Goal: Find specific page/section: Find specific page/section

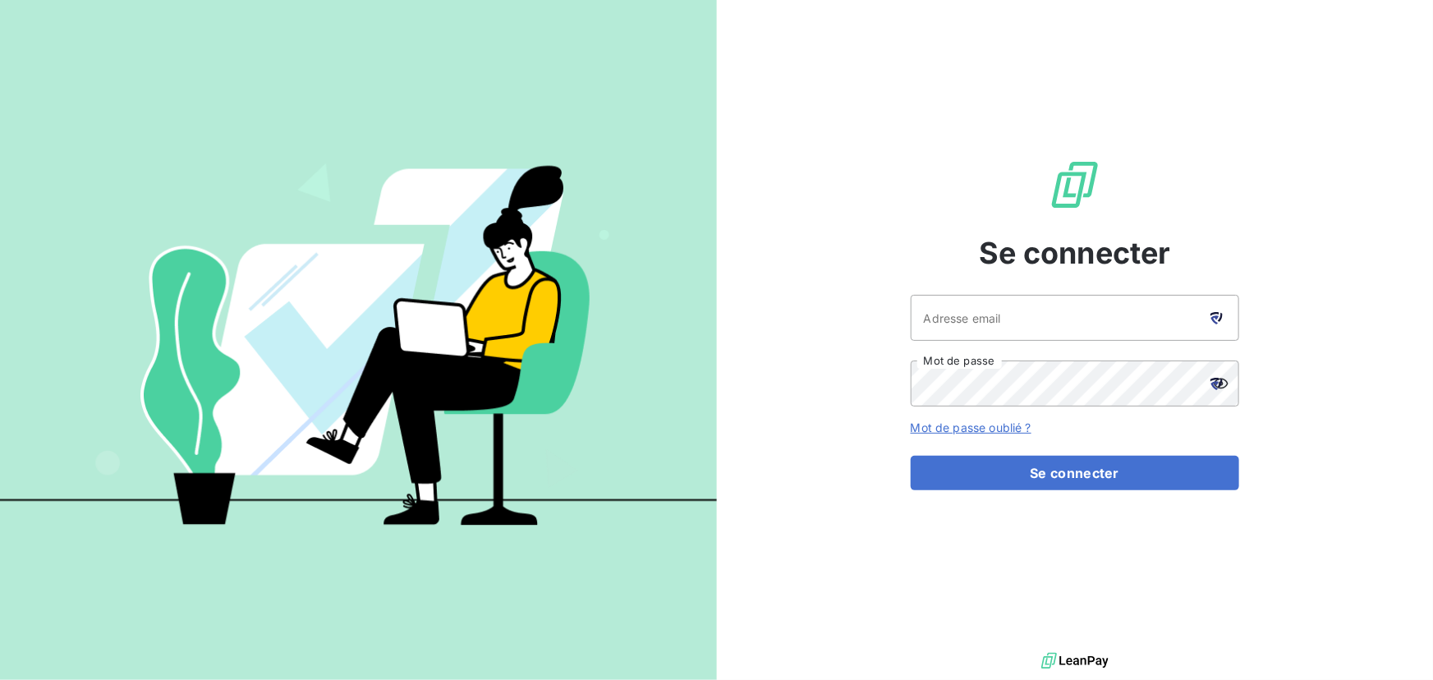
click at [1222, 319] on icon at bounding box center [1216, 318] width 12 height 12
type input "[EMAIL_ADDRESS][DOMAIN_NAME]"
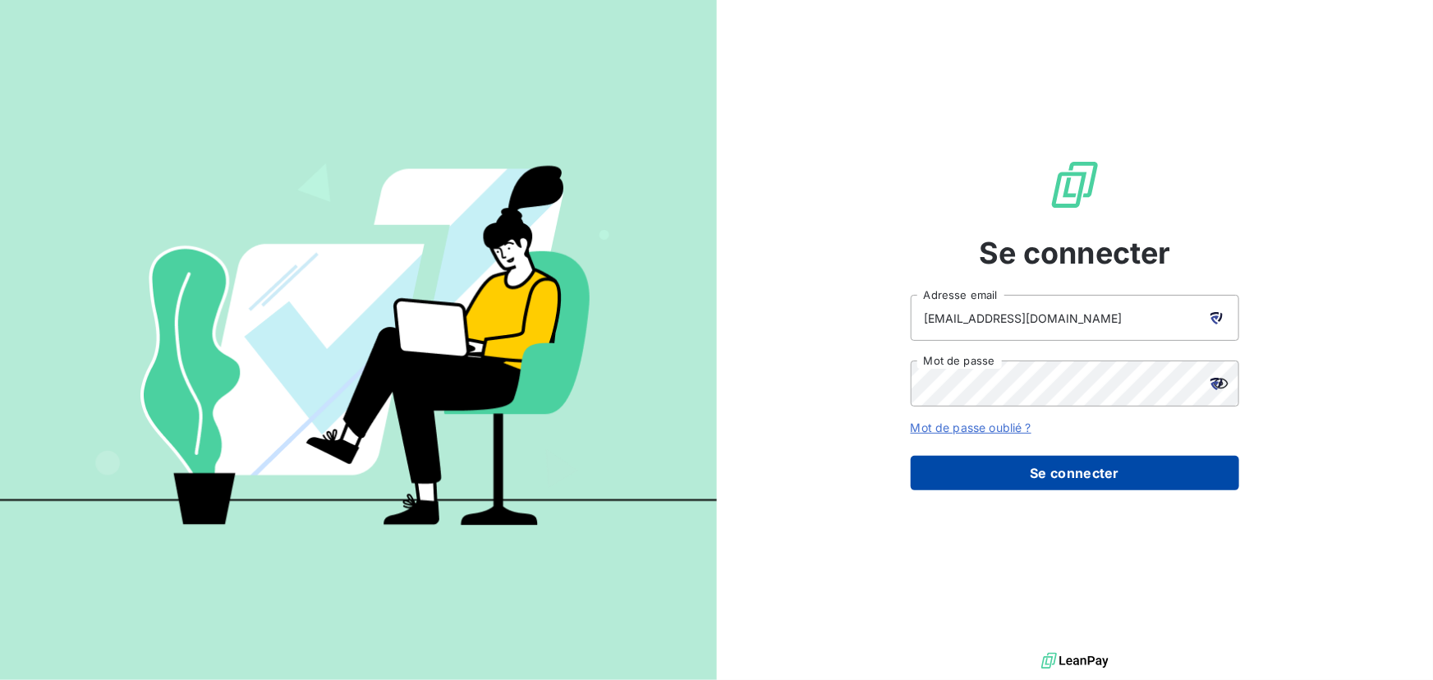
click at [1051, 476] on button "Se connecter" at bounding box center [1074, 473] width 328 height 34
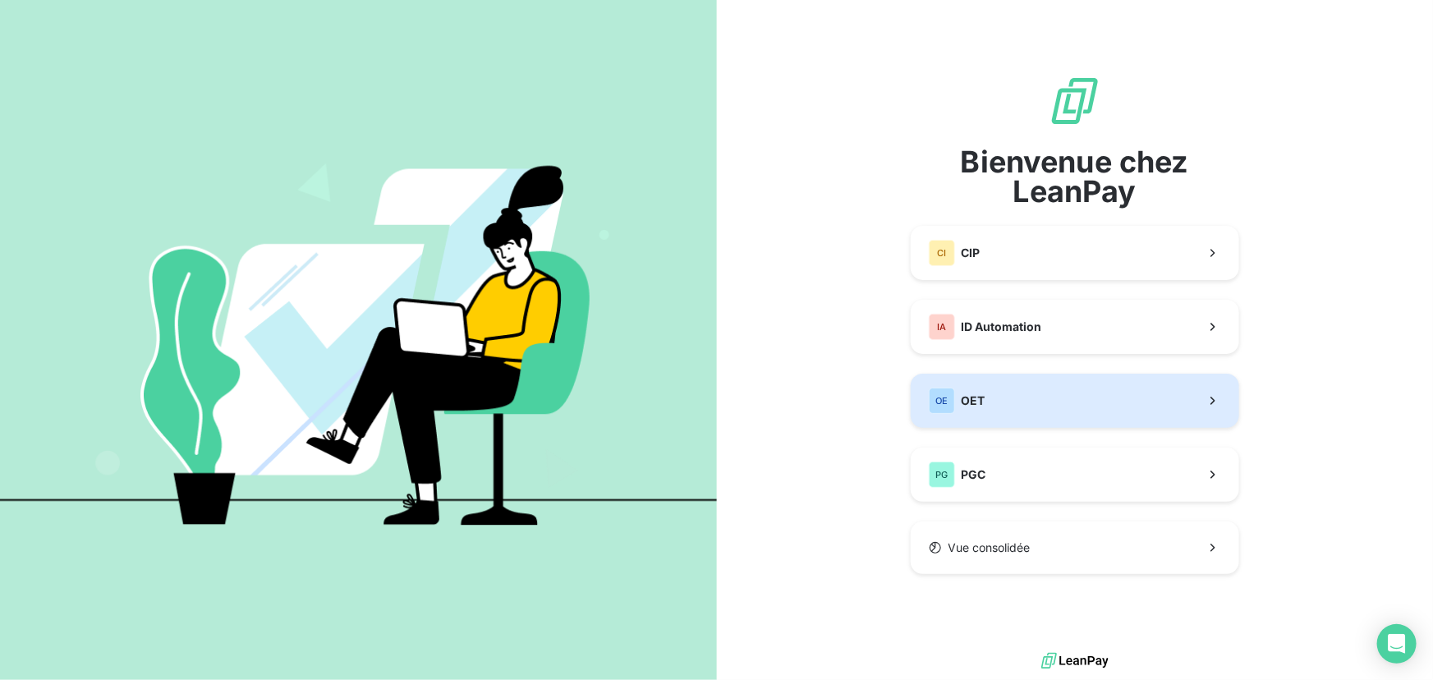
click at [1045, 401] on button "OE OET" at bounding box center [1074, 401] width 328 height 54
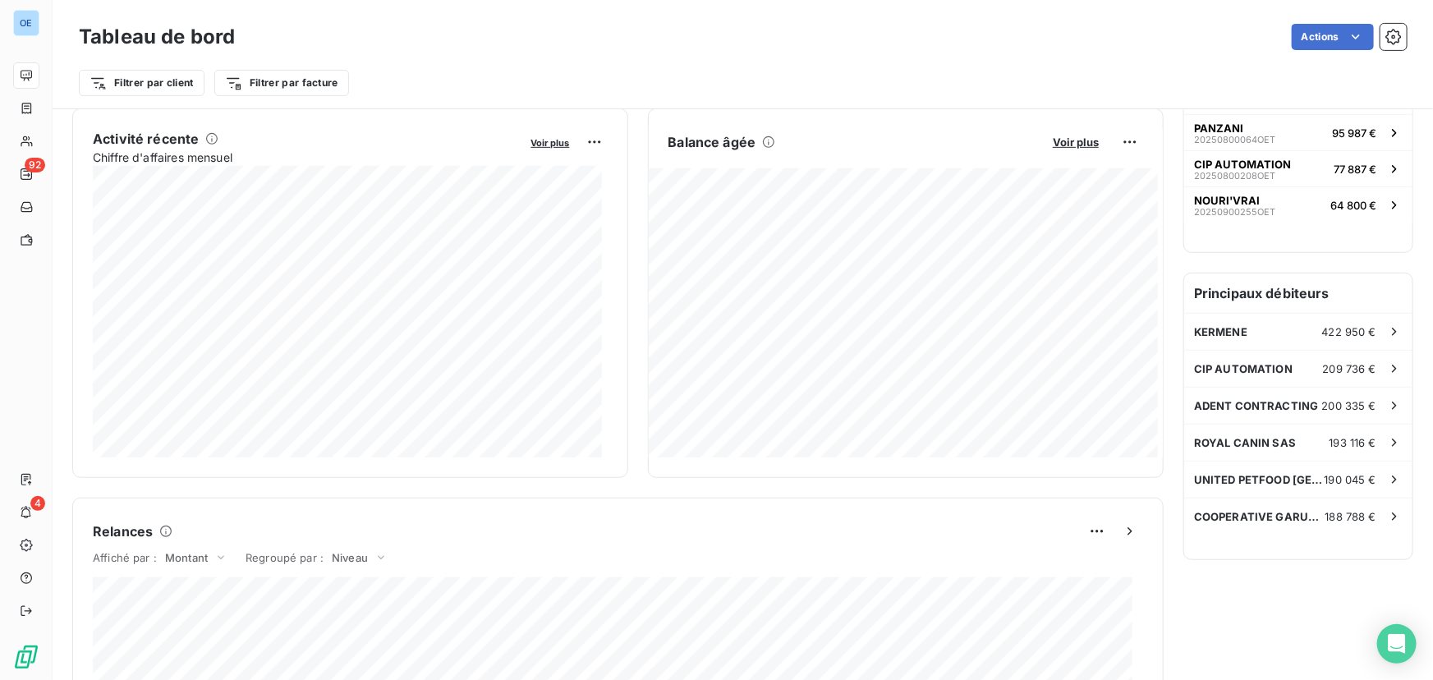
scroll to position [374, 0]
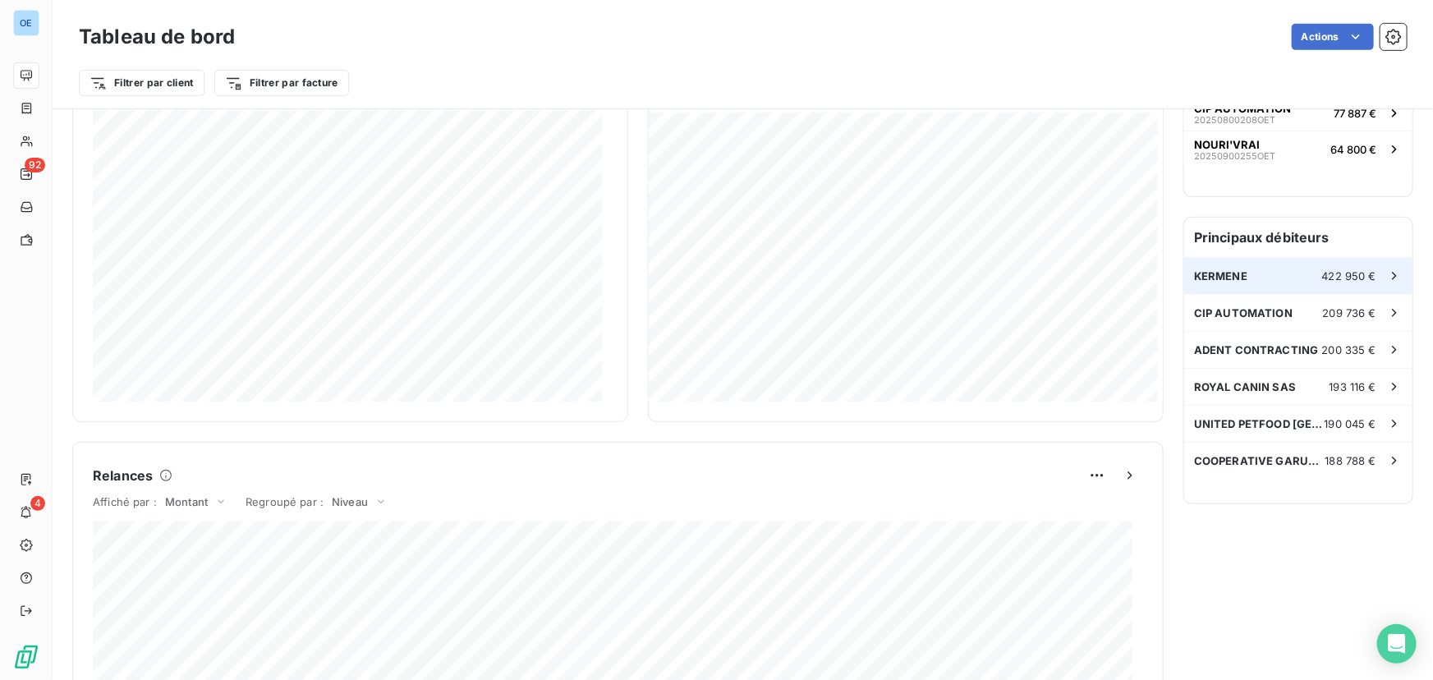
click at [1347, 271] on span "422 950 €" at bounding box center [1349, 275] width 54 height 13
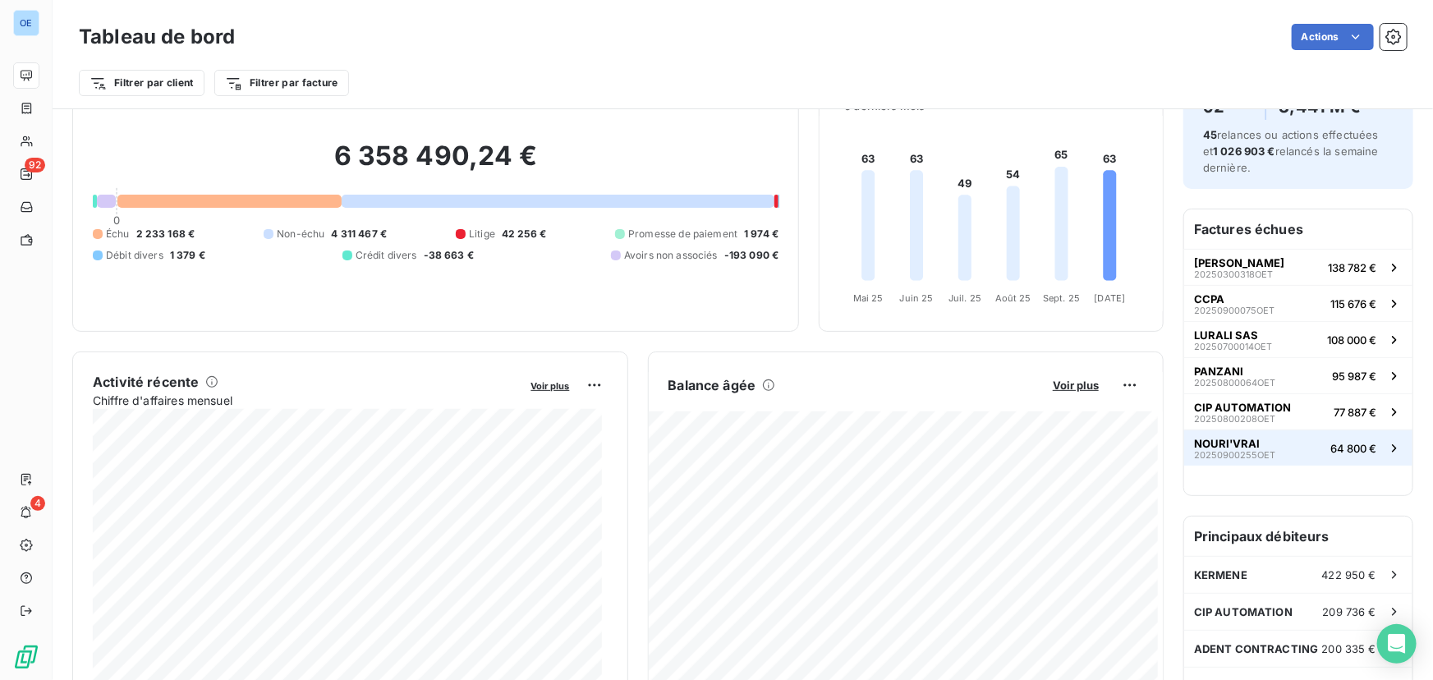
scroll to position [149, 0]
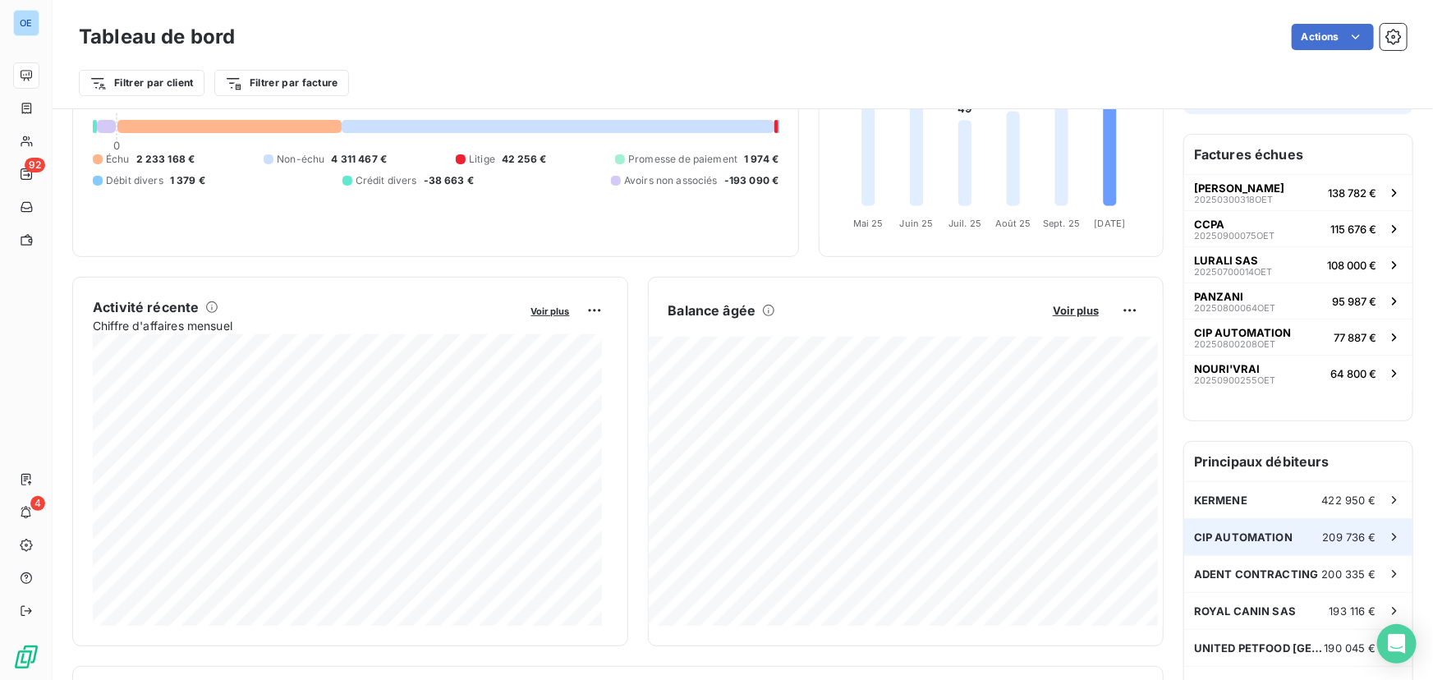
click at [1251, 534] on span "CIP AUTOMATION" at bounding box center [1243, 536] width 99 height 13
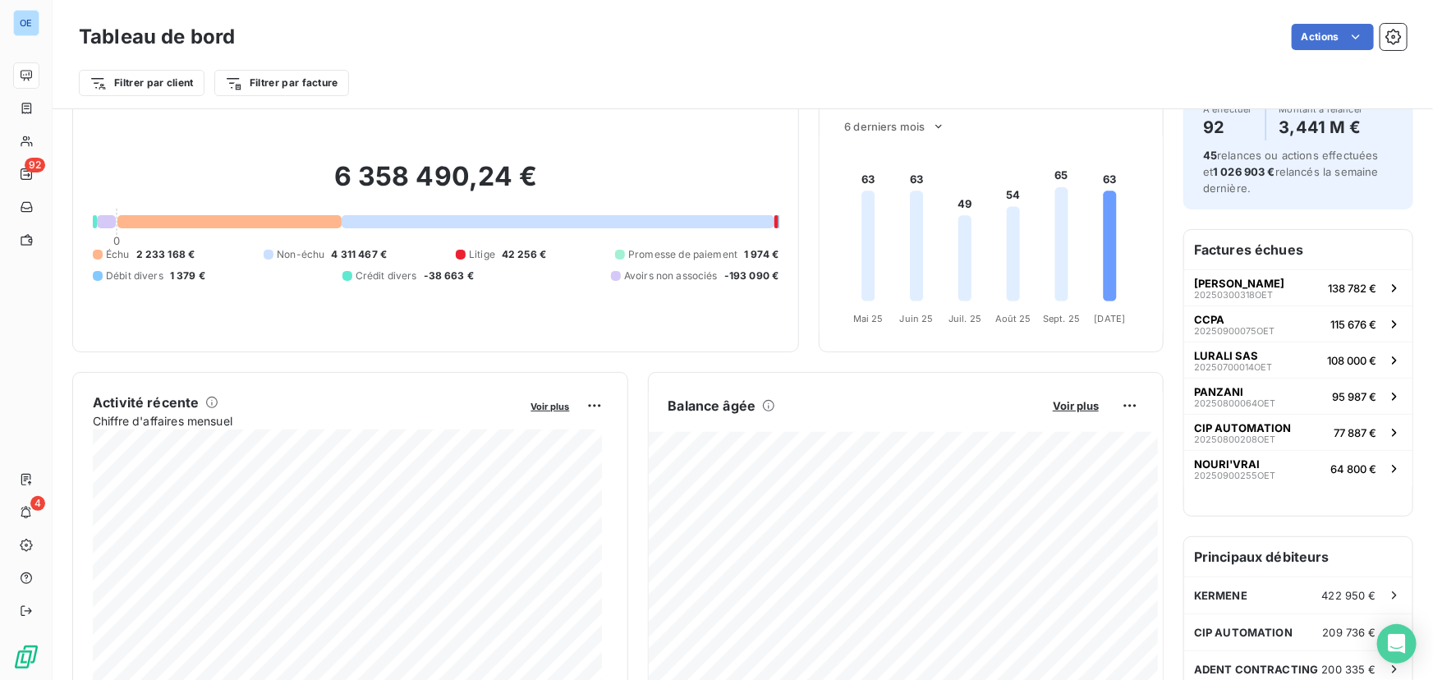
scroll to position [374, 0]
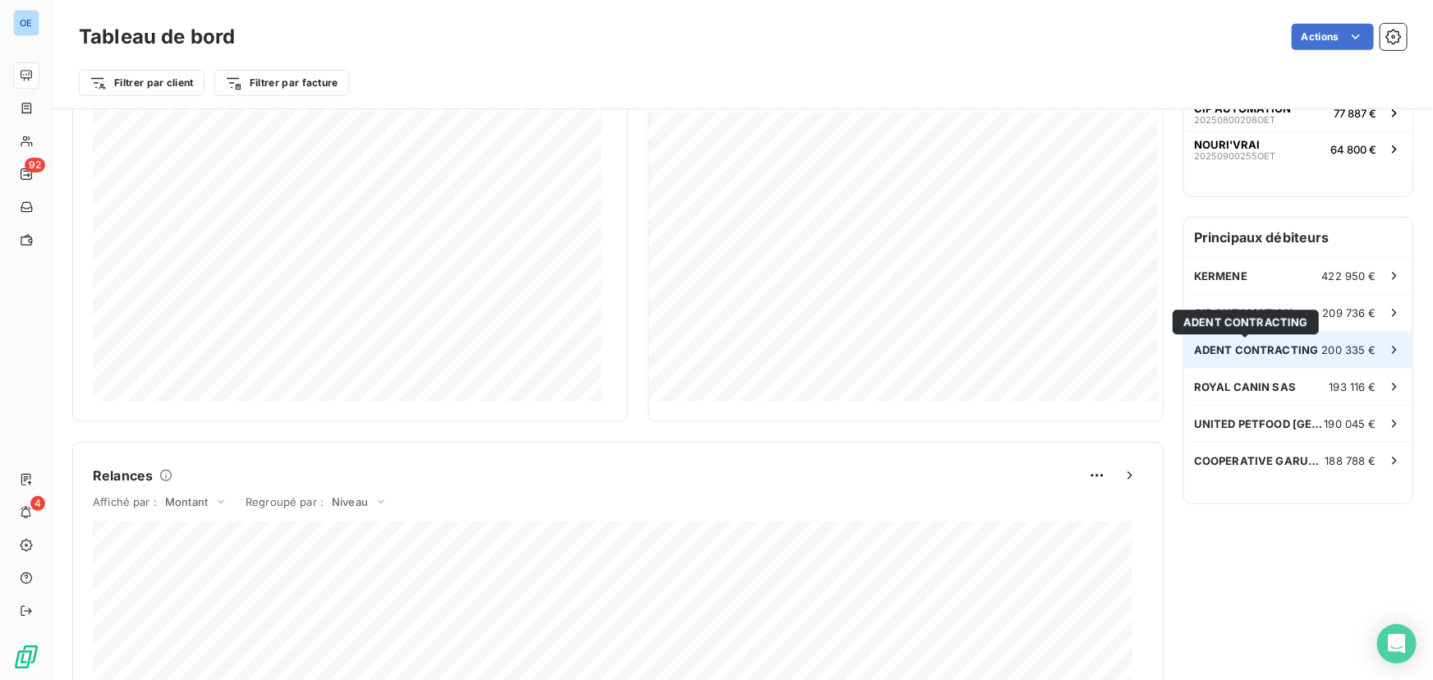
click at [1241, 343] on span "ADENT CONTRACTING" at bounding box center [1256, 349] width 125 height 13
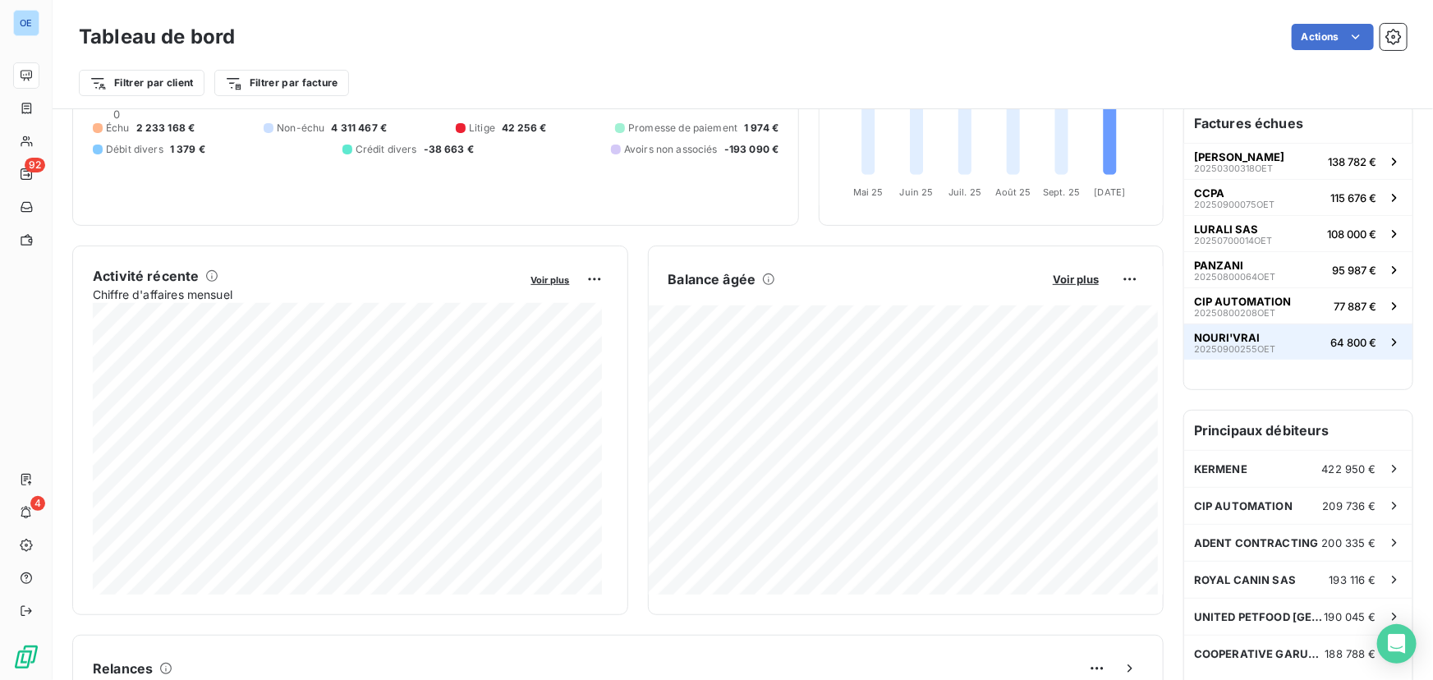
scroll to position [224, 0]
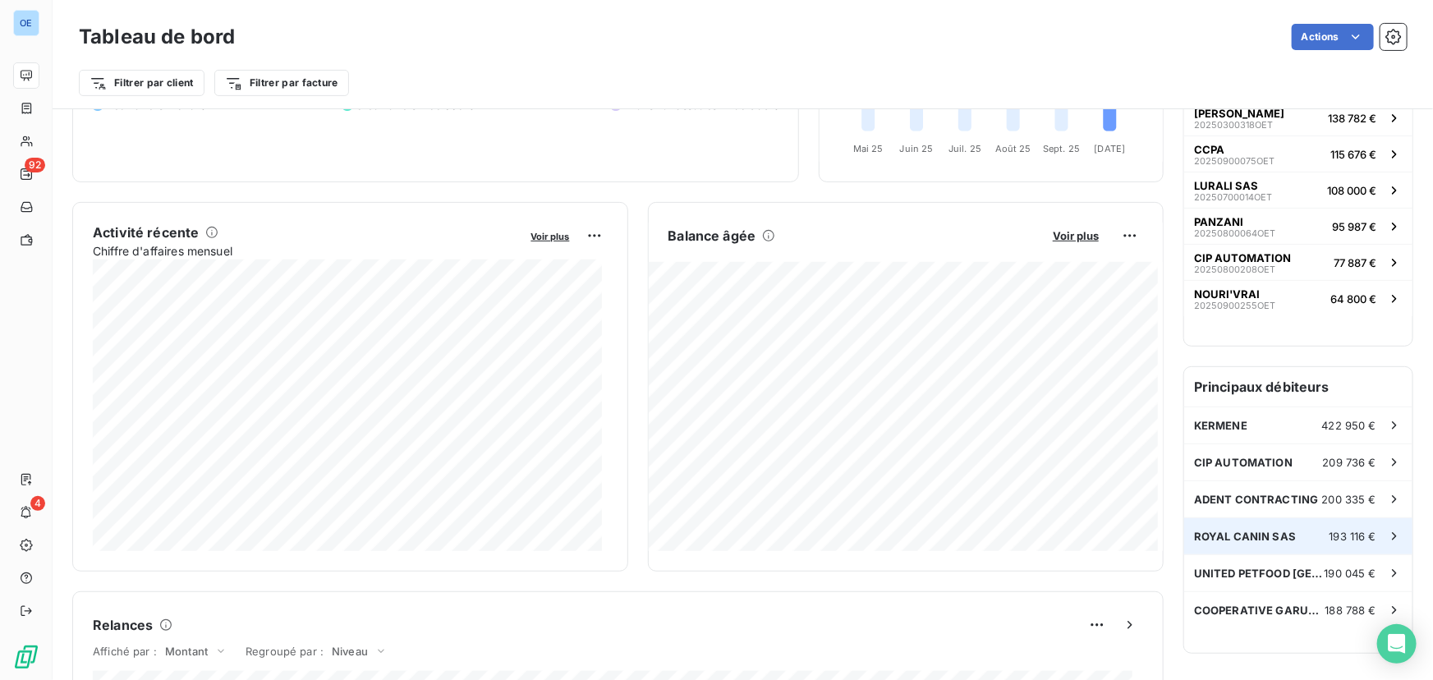
click at [1234, 530] on span "ROYAL CANIN SAS" at bounding box center [1245, 536] width 102 height 13
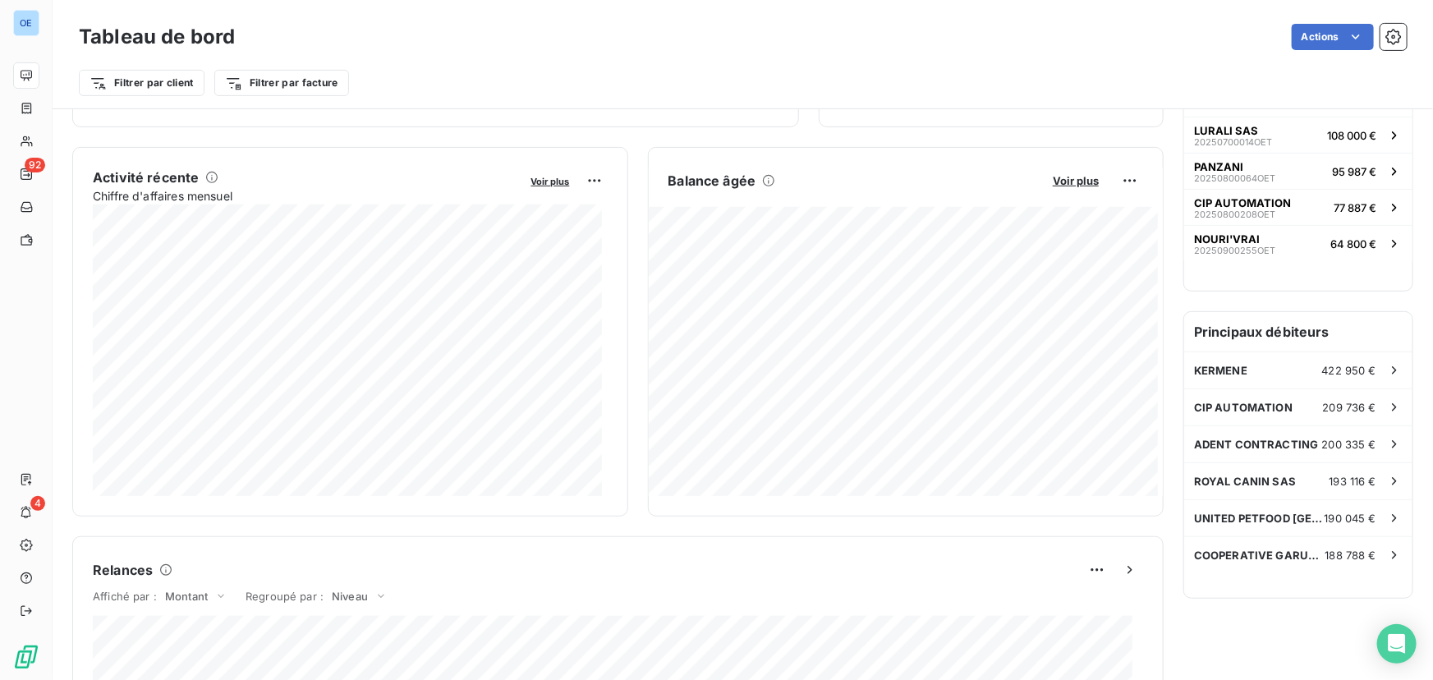
scroll to position [300, 0]
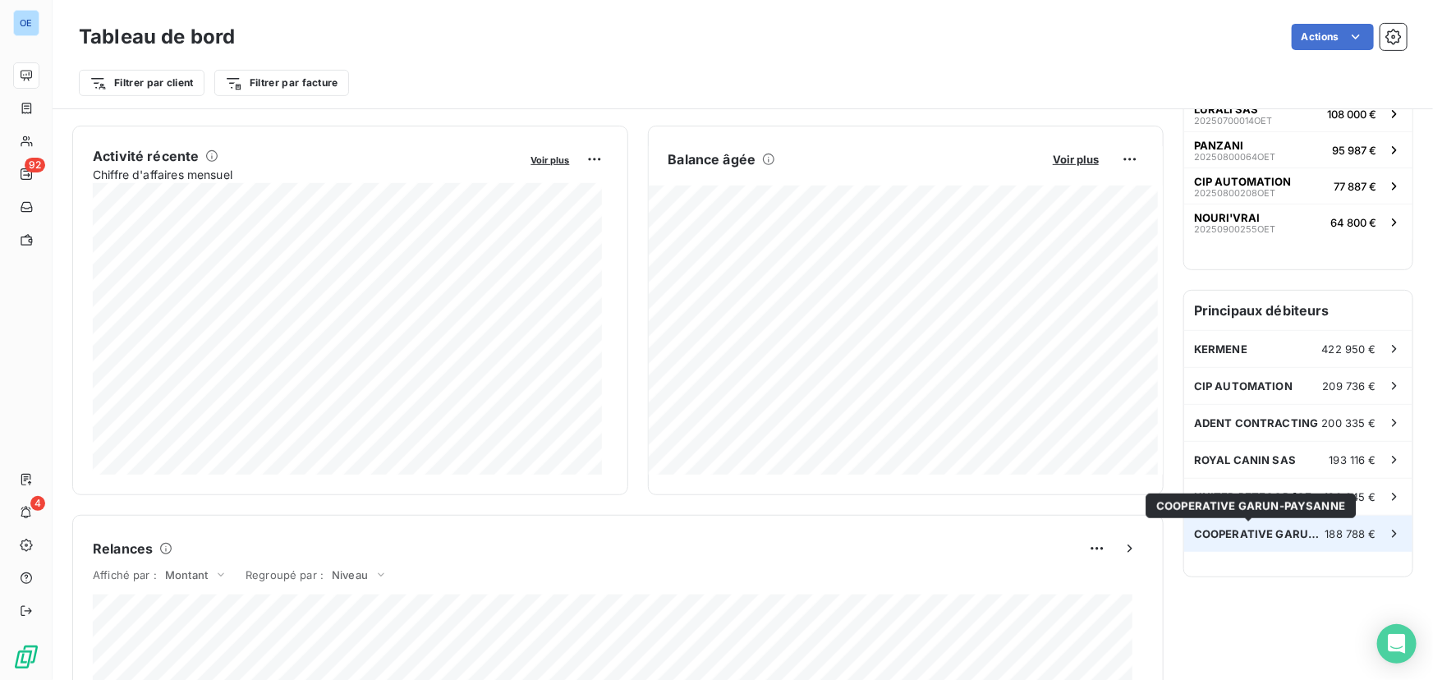
click at [1259, 534] on span "COOPERATIVE GARUN-PAYSANNE" at bounding box center [1259, 533] width 131 height 13
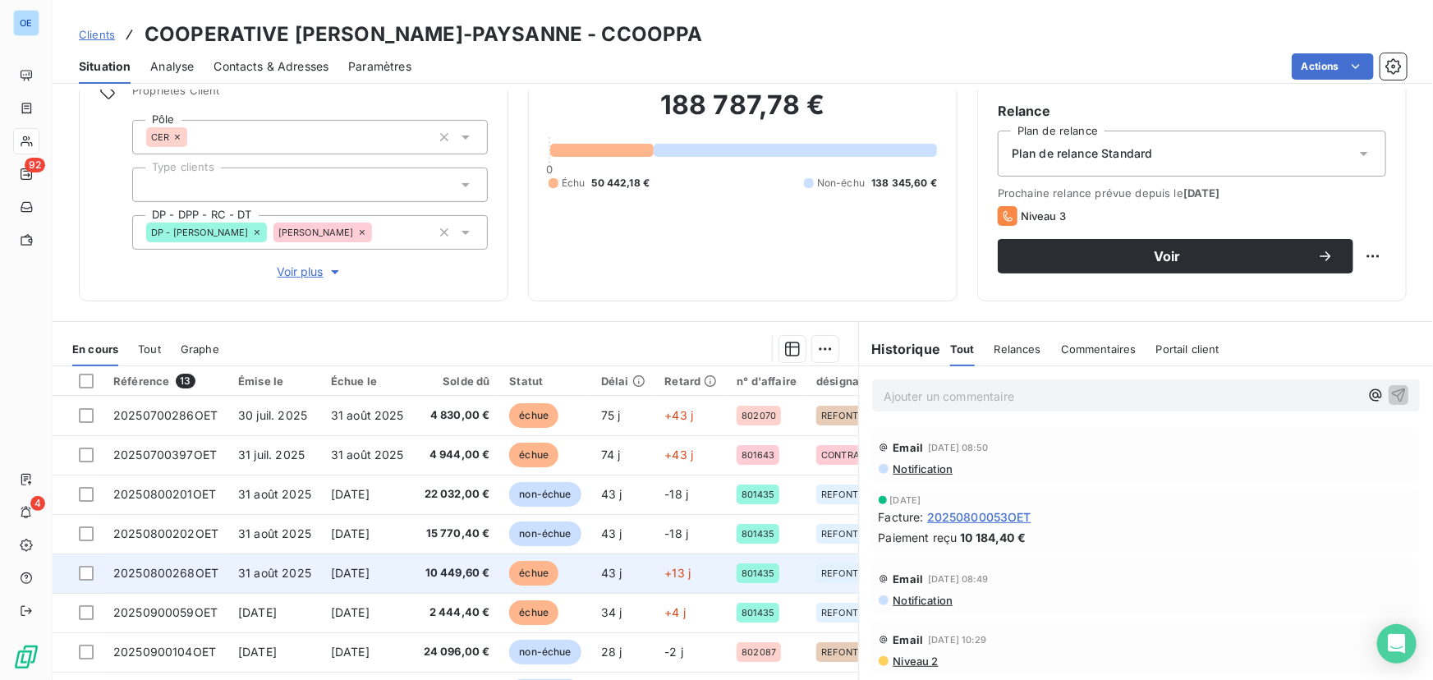
scroll to position [119, 0]
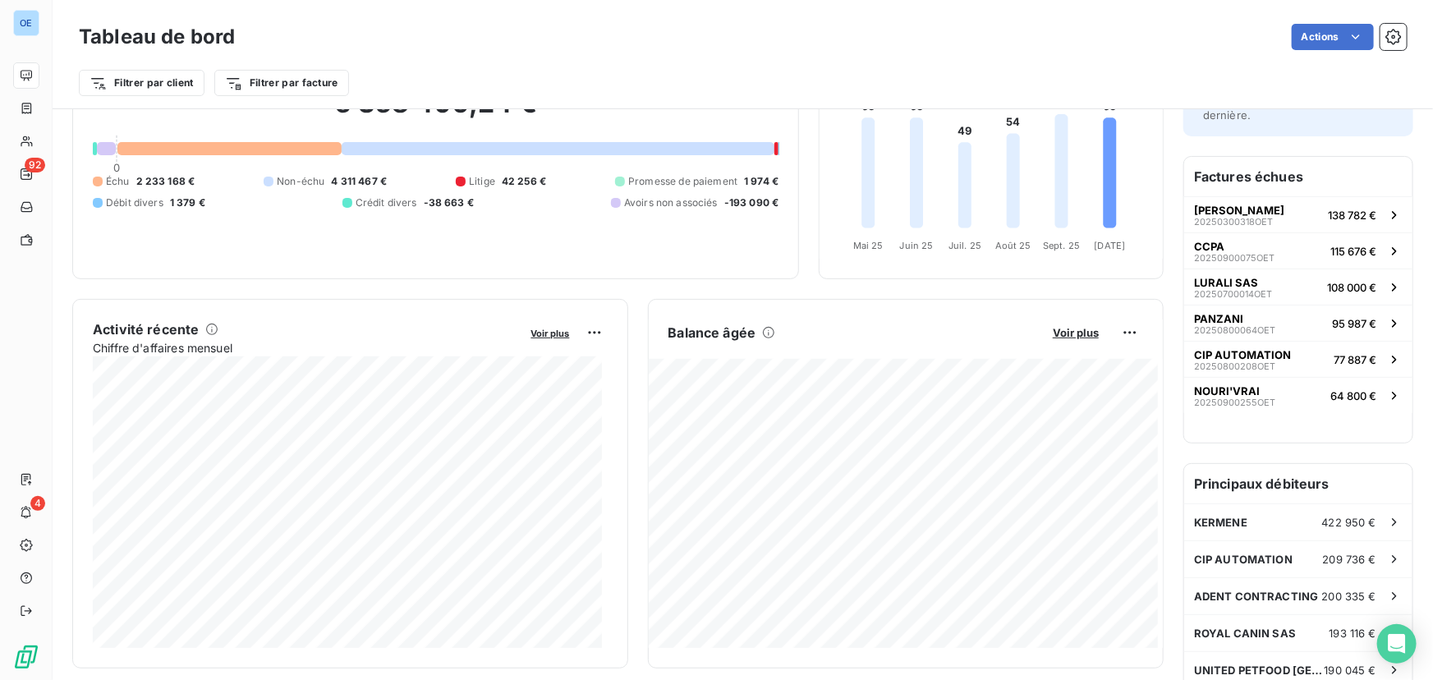
scroll to position [75, 0]
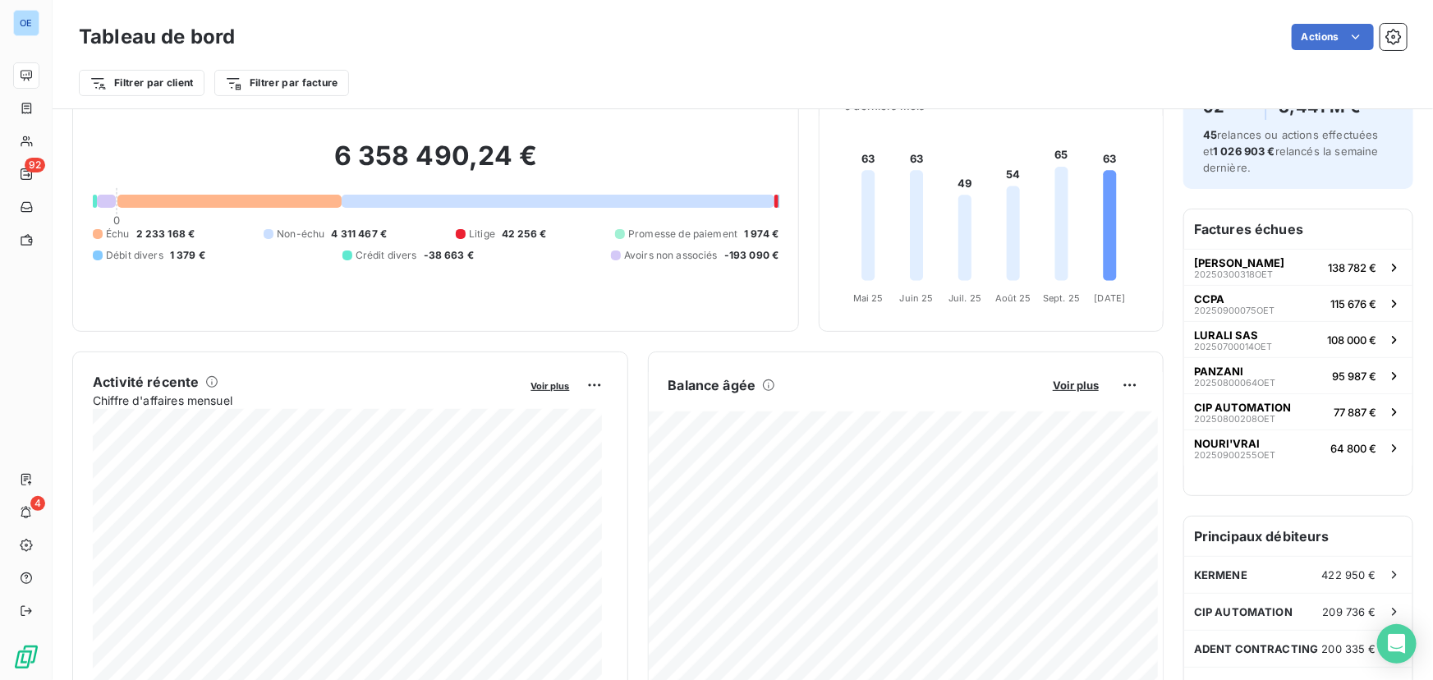
click at [496, 27] on div "Actions" at bounding box center [831, 37] width 1152 height 26
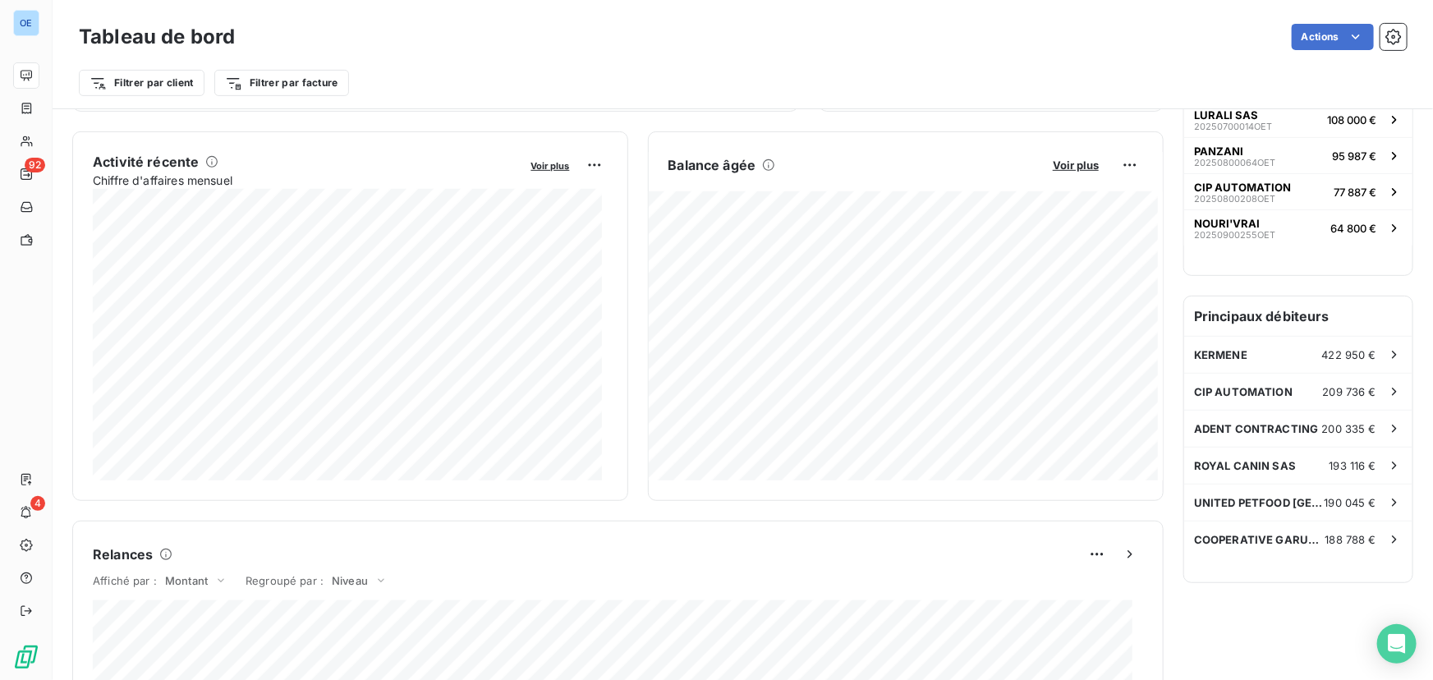
scroll to position [299, 0]
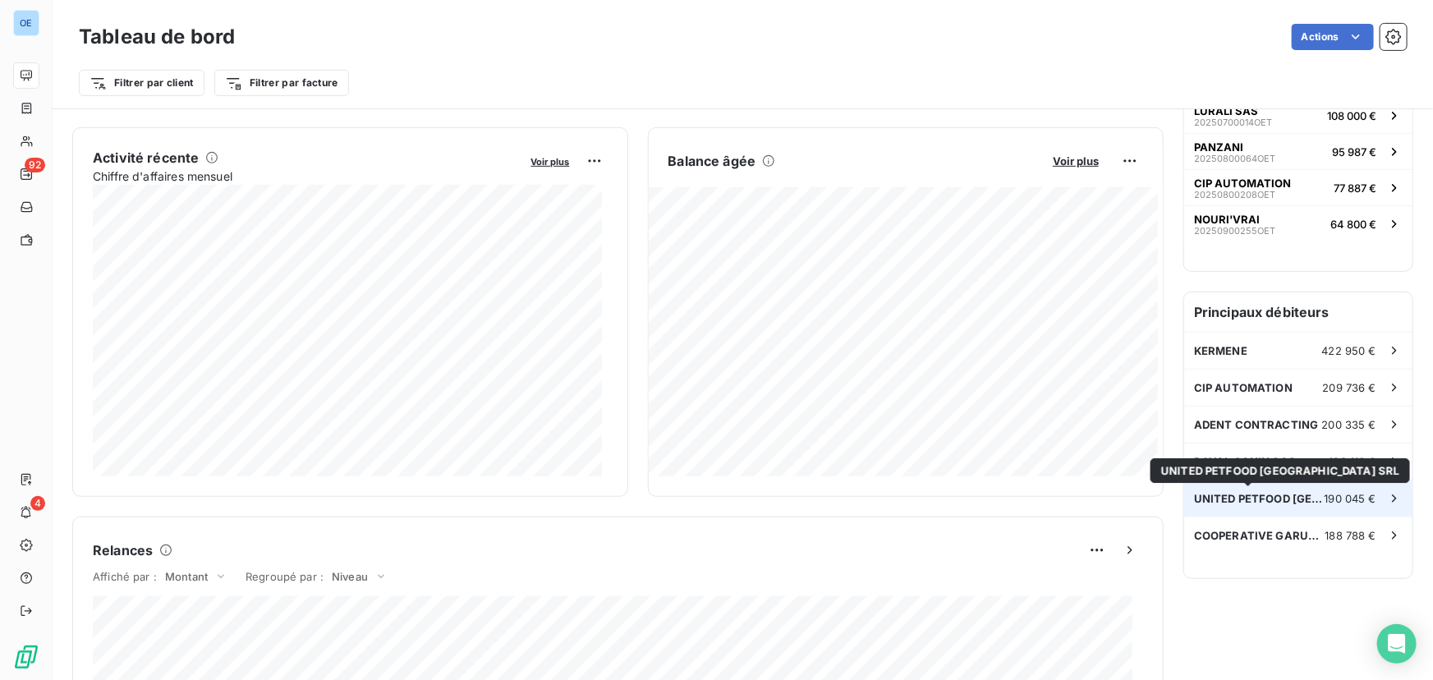
click at [1291, 495] on span "UNITED PETFOOD [GEOGRAPHIC_DATA] SRL" at bounding box center [1259, 498] width 131 height 13
